Goal: Task Accomplishment & Management: Manage account settings

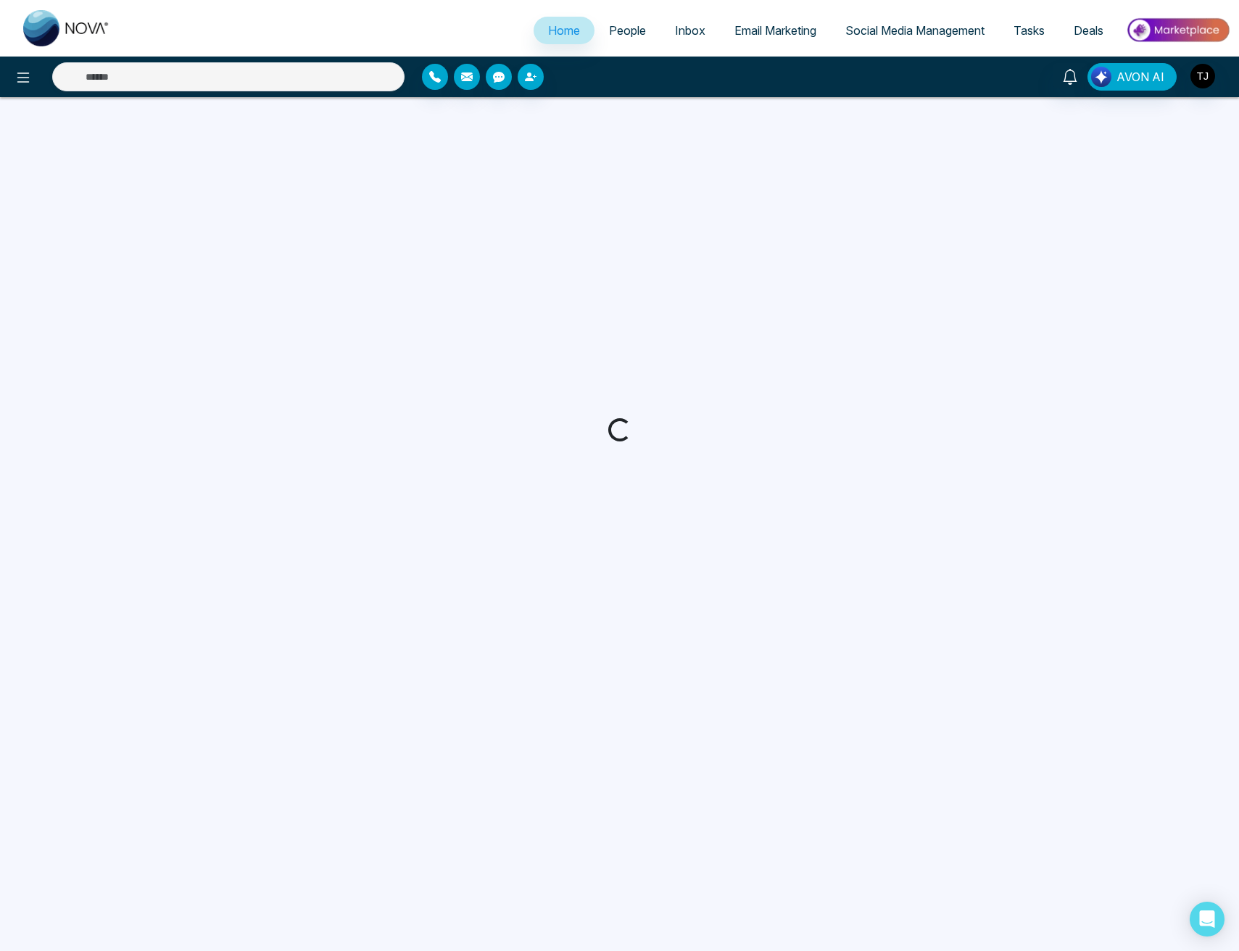
select select "*"
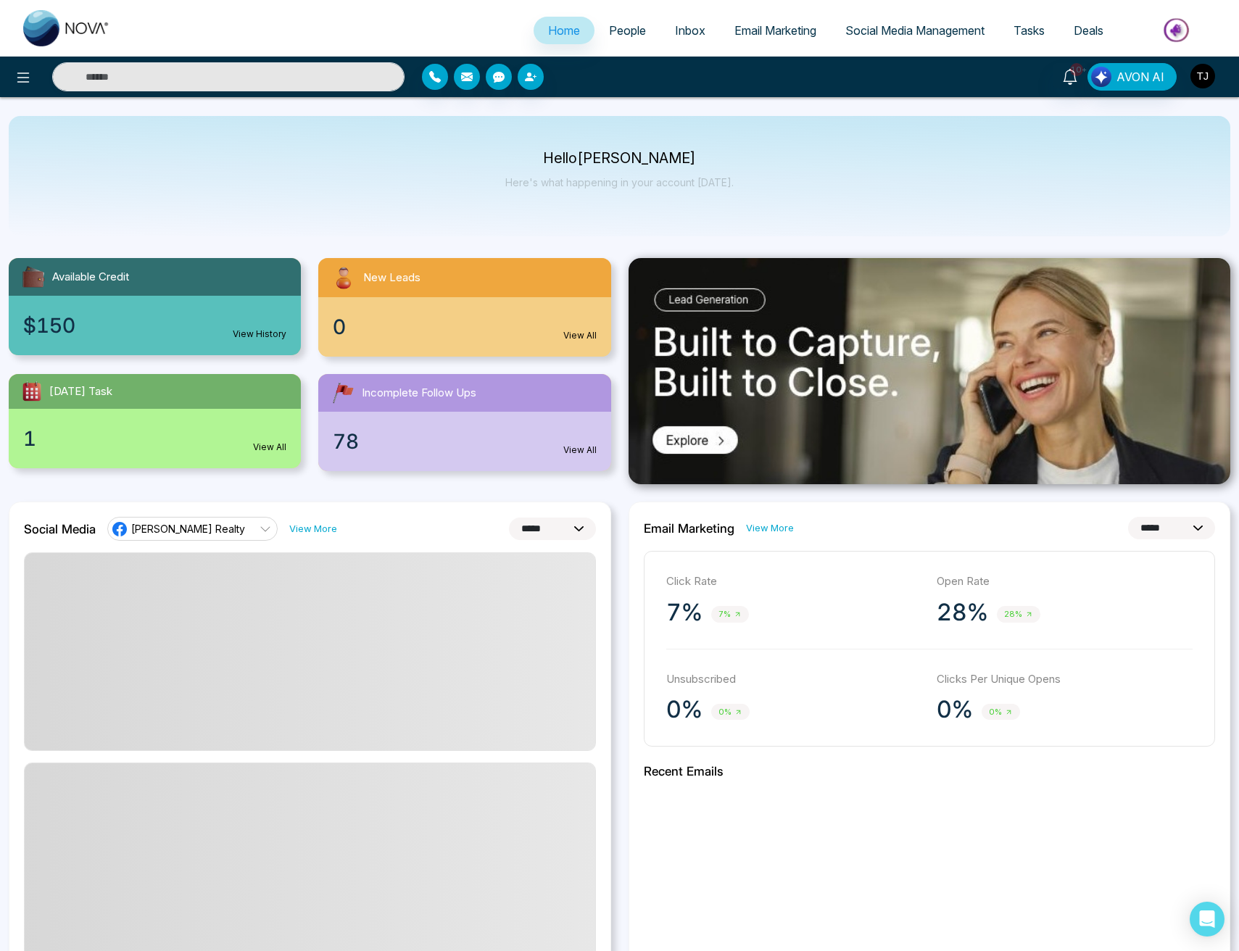
click at [1213, 68] on img "button" at bounding box center [1203, 76] width 25 height 25
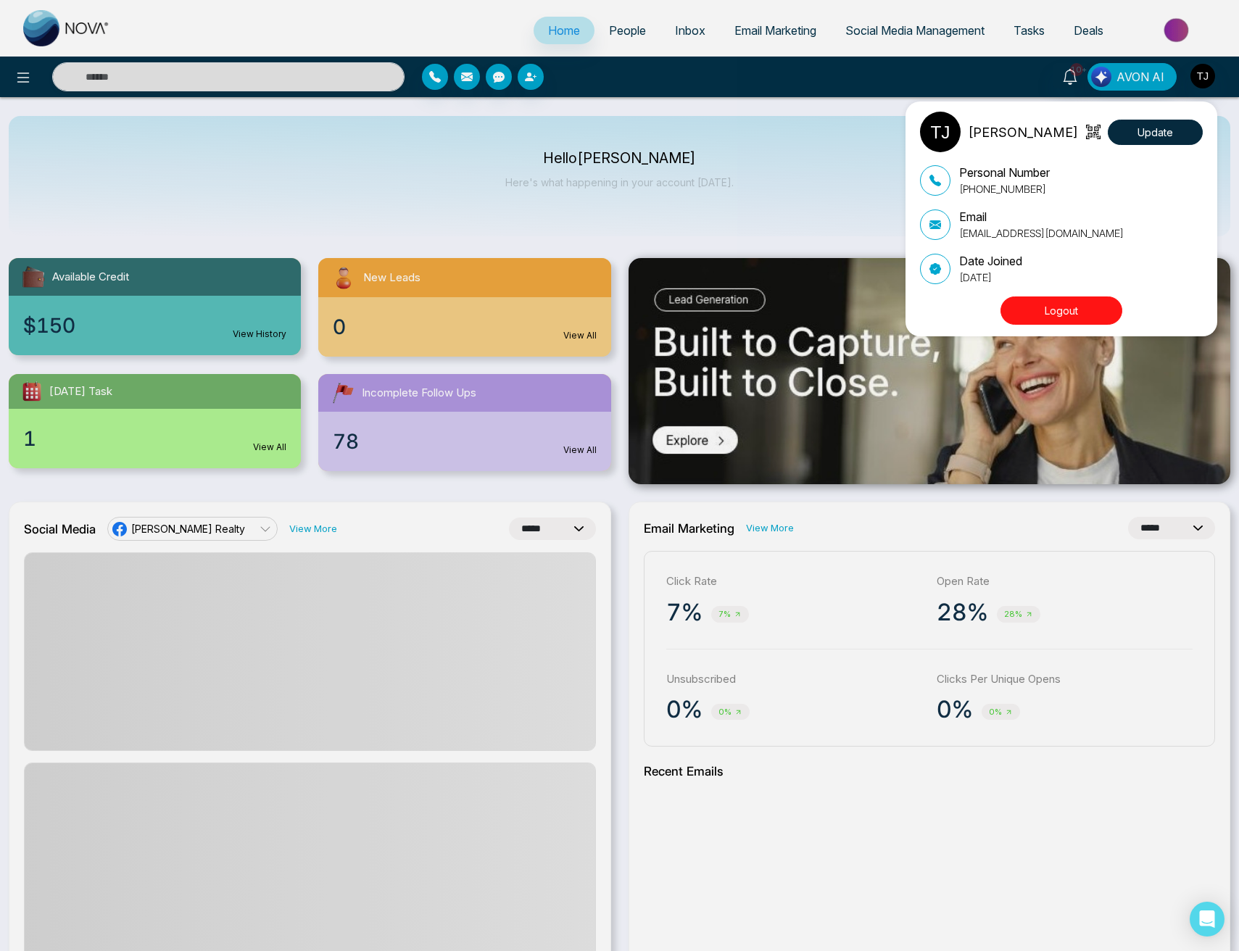
click at [1104, 305] on button "Logout" at bounding box center [1062, 311] width 122 height 28
